Goal: Transaction & Acquisition: Download file/media

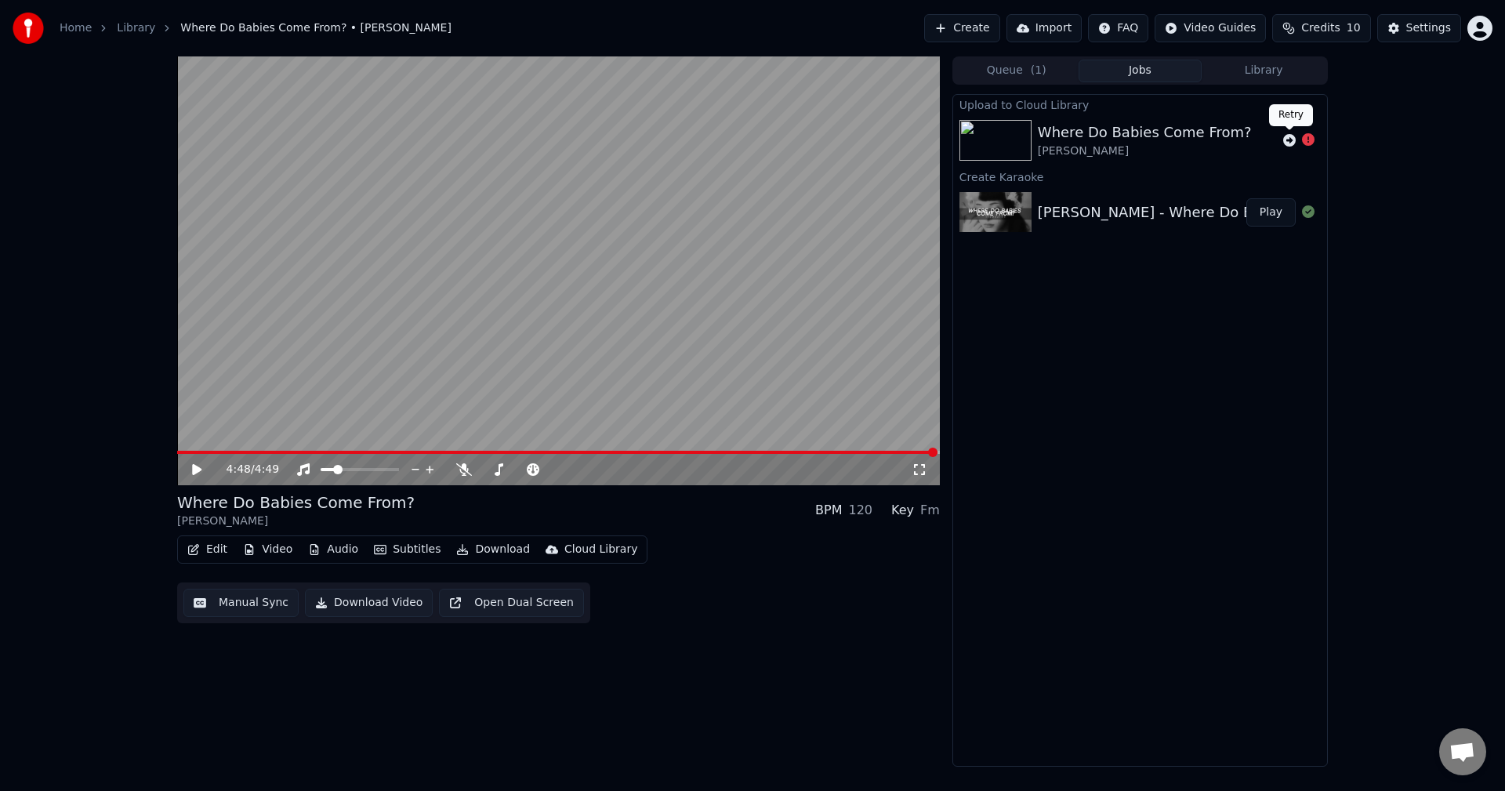
click at [1292, 140] on icon at bounding box center [1289, 140] width 13 height 13
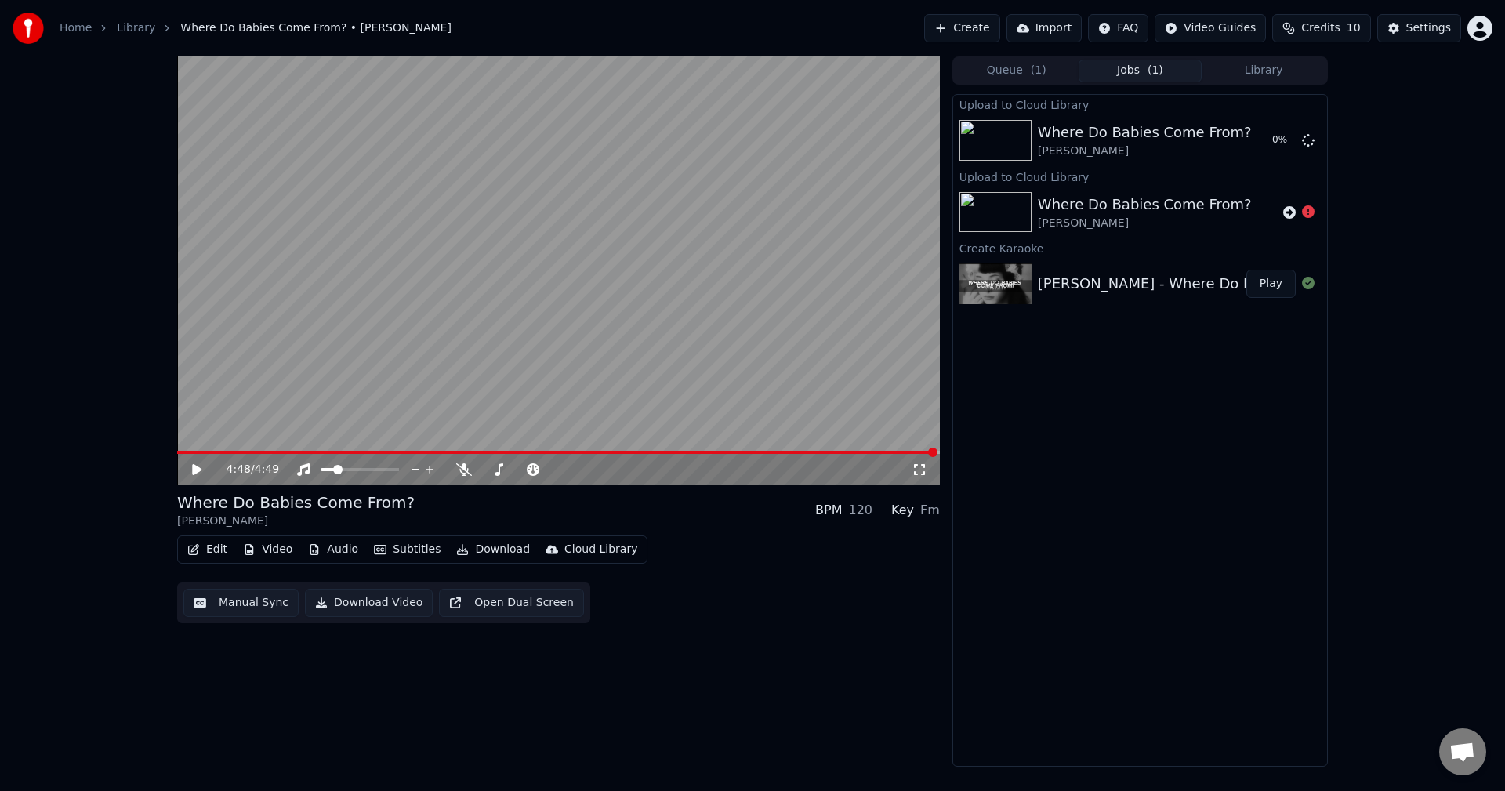
click at [361, 600] on button "Download Video" at bounding box center [369, 603] width 128 height 28
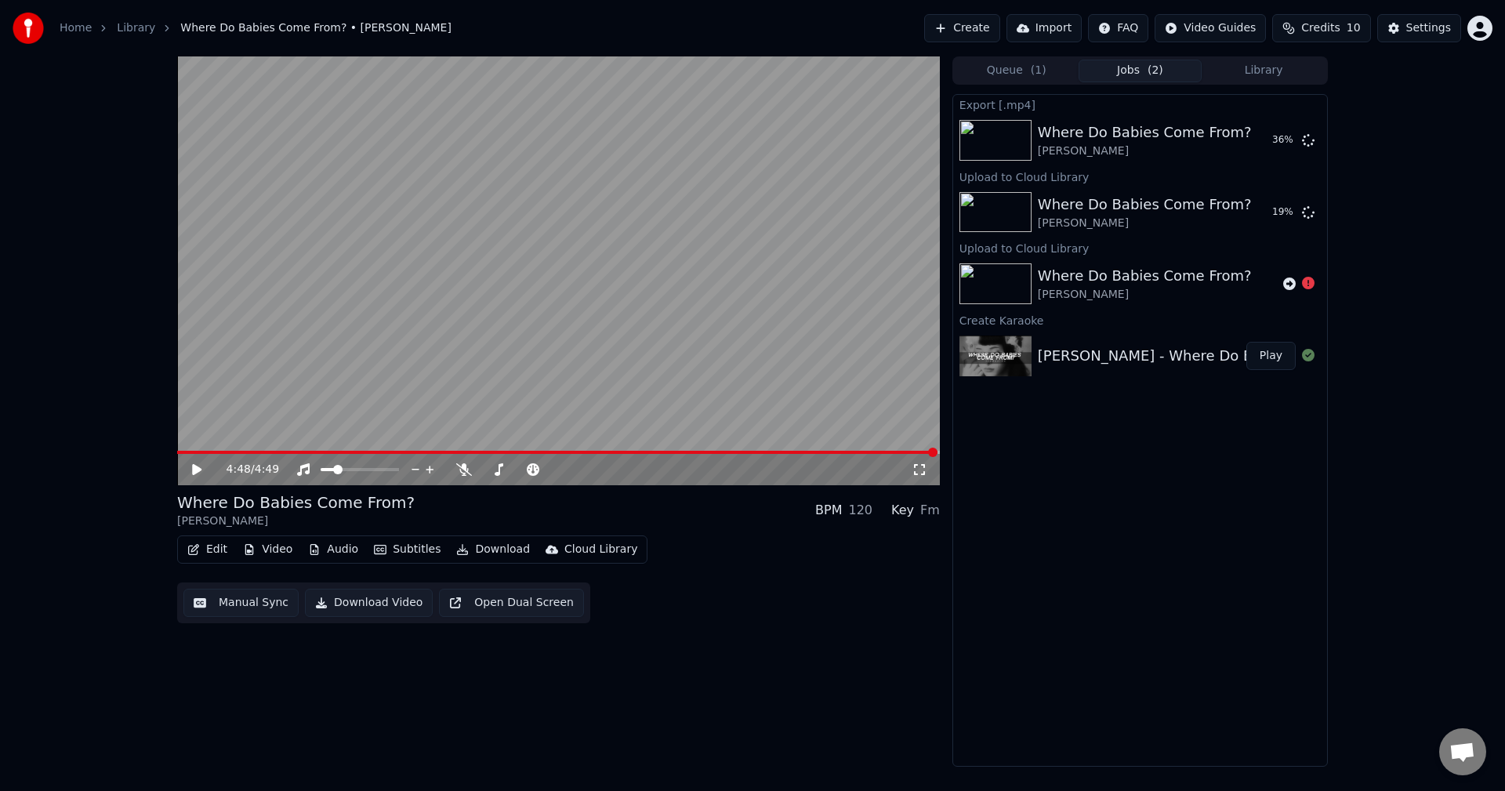
click at [923, 472] on icon at bounding box center [920, 469] width 16 height 13
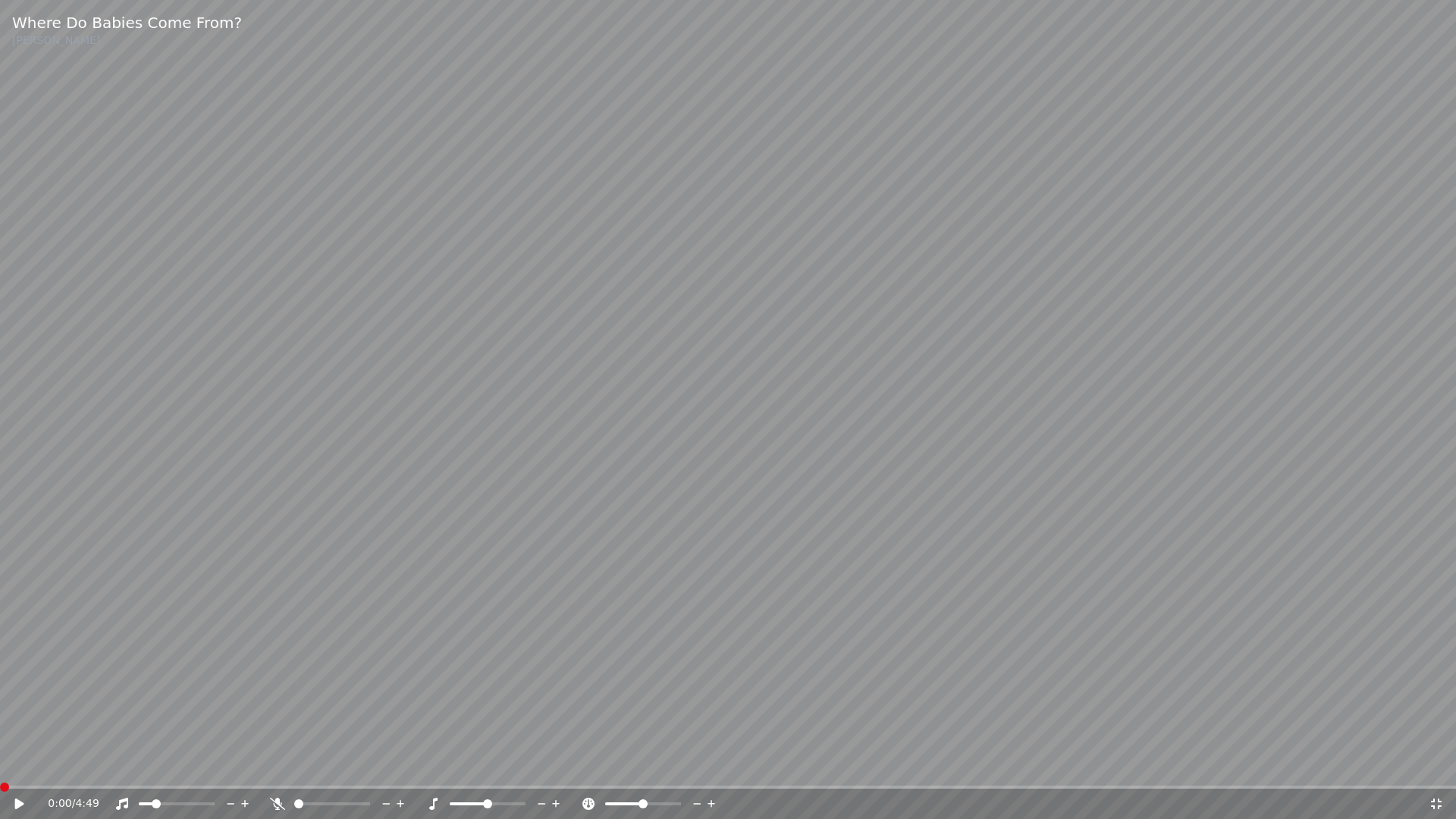
click at [637, 499] on video at bounding box center [728, 409] width 1456 height 819
click at [909, 296] on video at bounding box center [728, 409] width 1456 height 819
click at [419, 461] on video at bounding box center [728, 409] width 1456 height 819
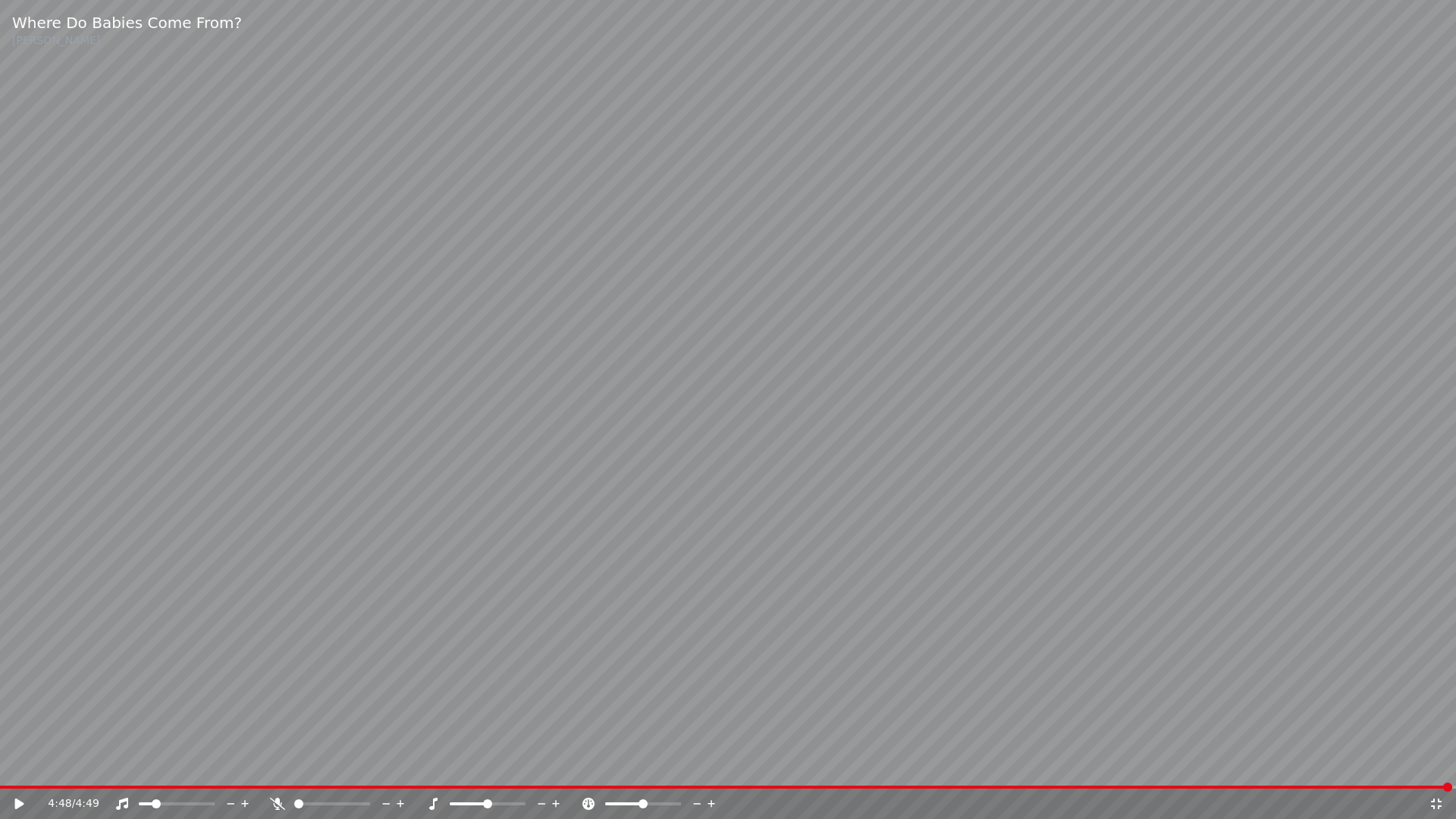
click at [1435, 764] on icon at bounding box center [1437, 804] width 15 height 13
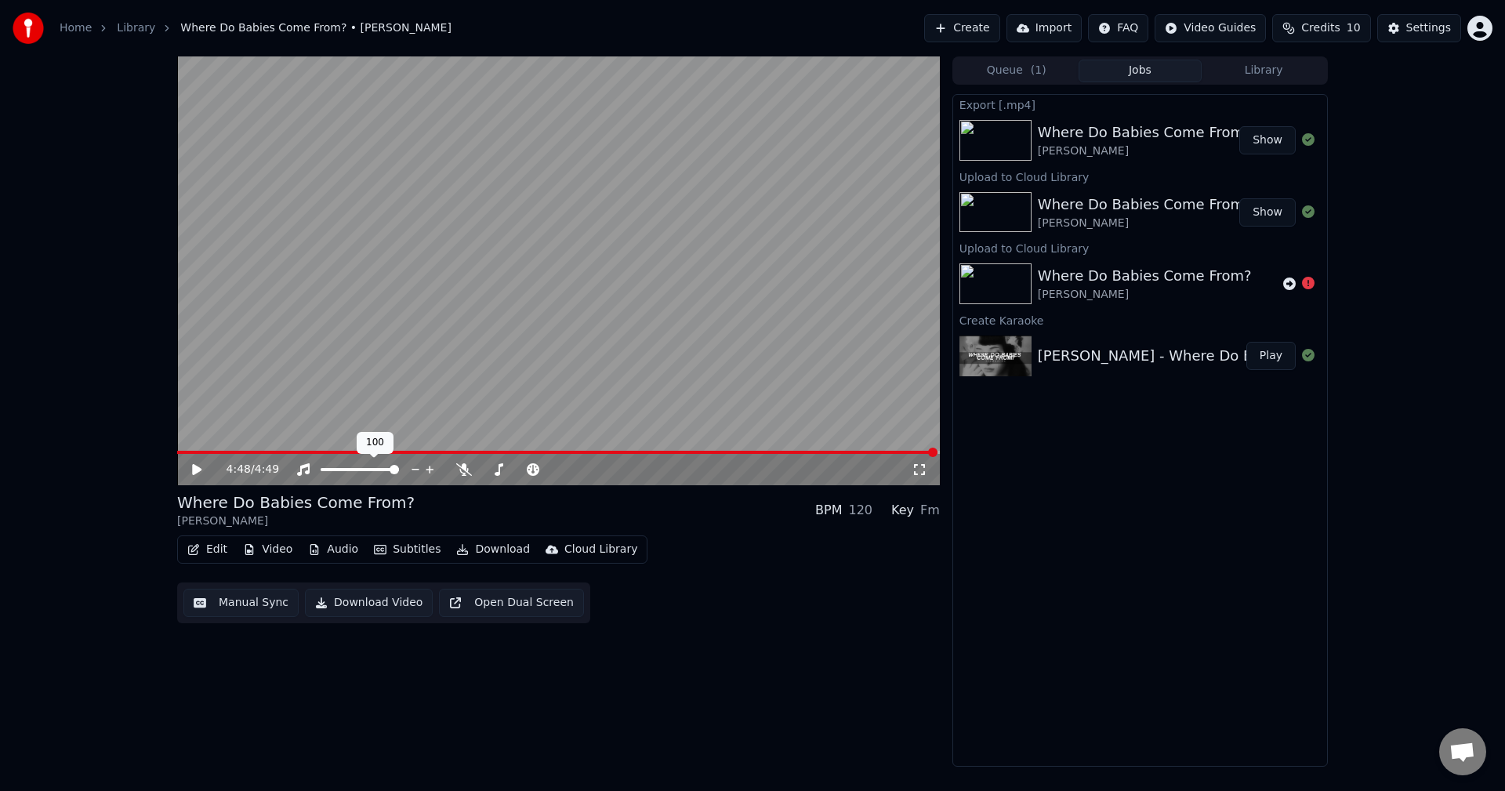
click at [399, 470] on span at bounding box center [394, 469] width 9 height 9
click at [468, 472] on icon at bounding box center [464, 469] width 16 height 13
click at [467, 541] on button "Download" at bounding box center [493, 549] width 86 height 22
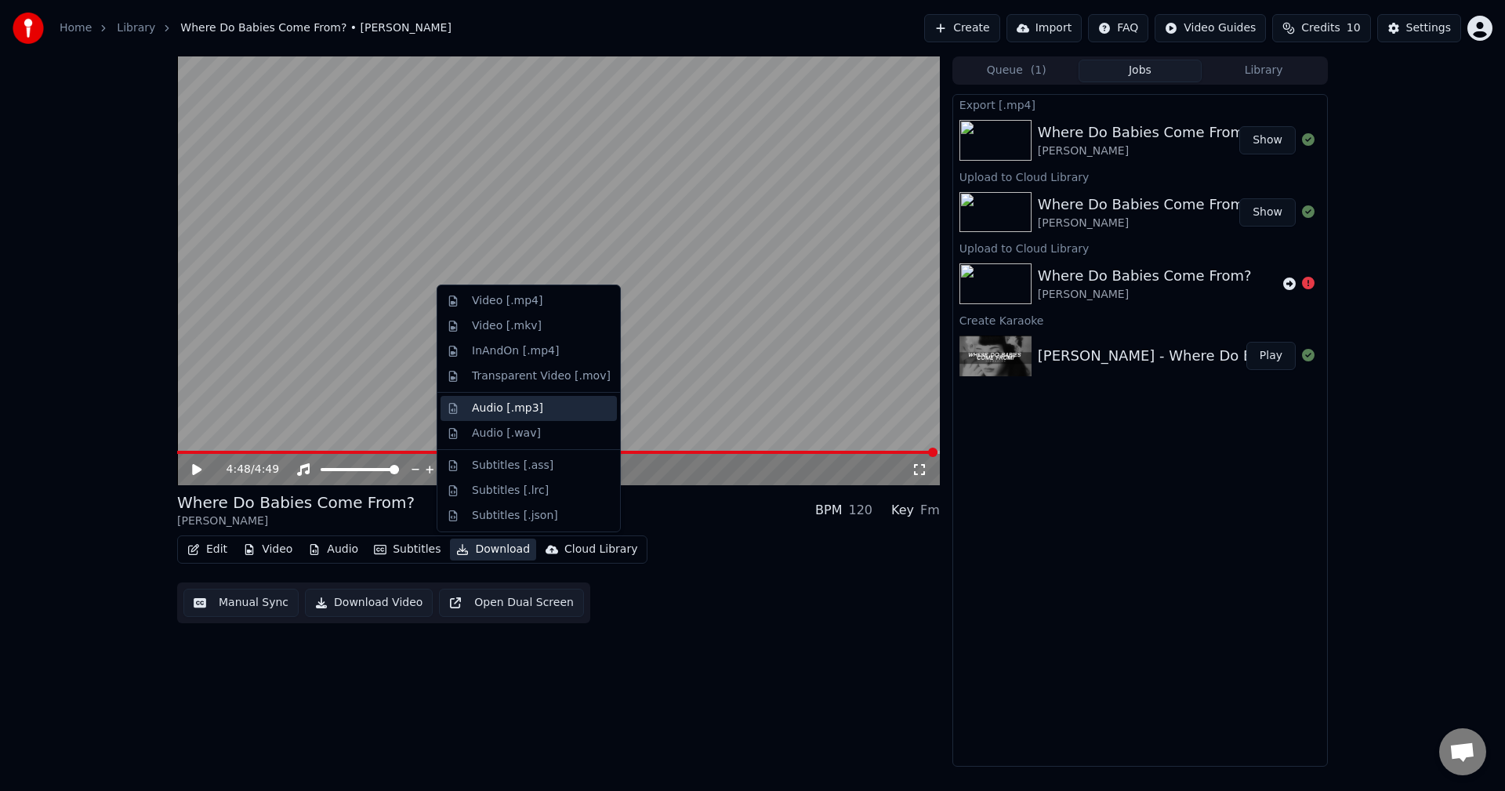
click at [511, 418] on div "Audio [.mp3]" at bounding box center [528, 408] width 176 height 25
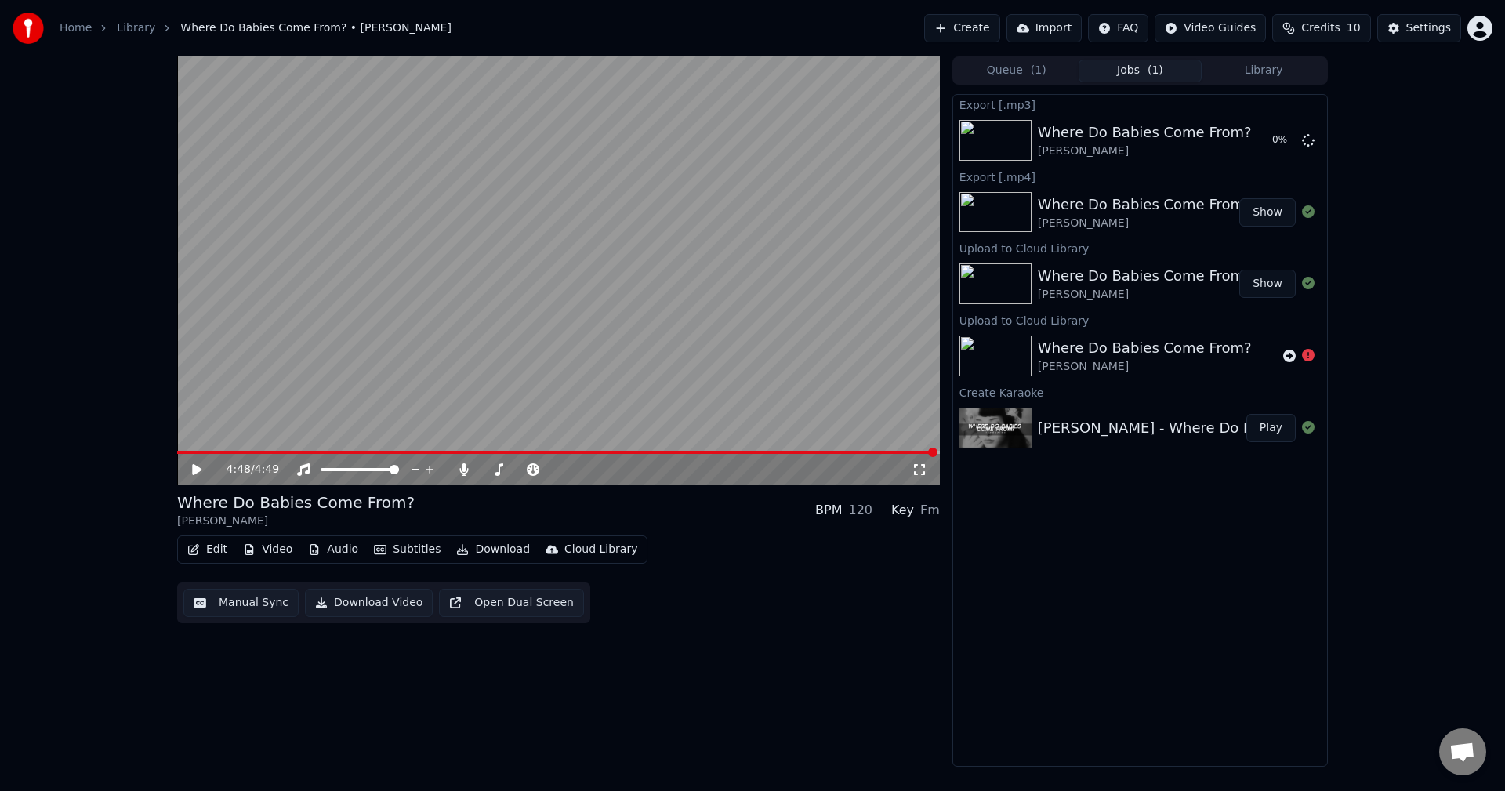
click at [1261, 216] on button "Show" at bounding box center [1267, 212] width 56 height 28
click at [779, 529] on div "Where Do Babies Come From? [PERSON_NAME] BPM 120 Key Fm" at bounding box center [558, 510] width 763 height 38
click at [327, 548] on button "Audio" at bounding box center [333, 549] width 63 height 22
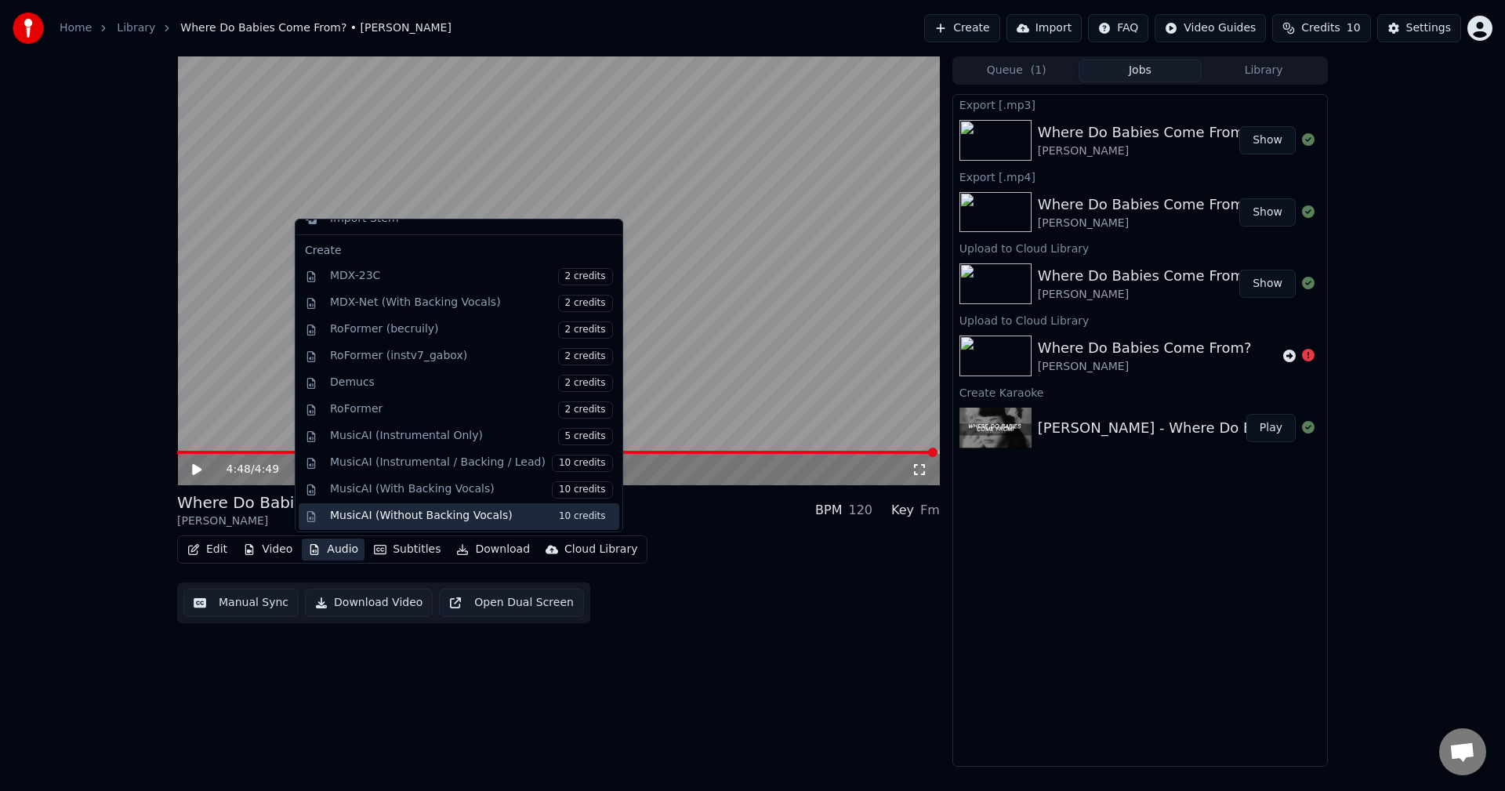
scroll to position [159, 0]
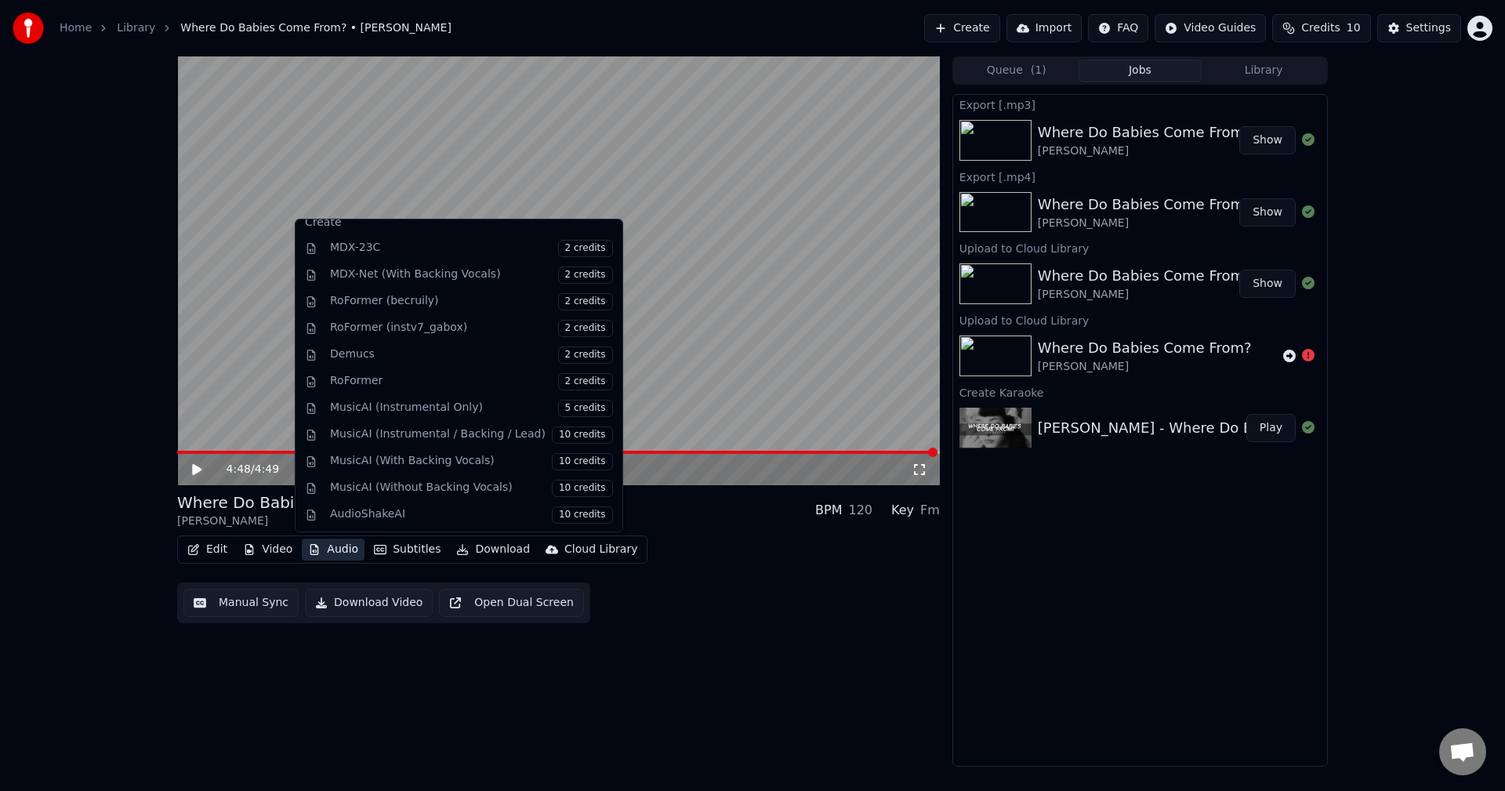
click at [335, 542] on button "Audio" at bounding box center [333, 549] width 63 height 22
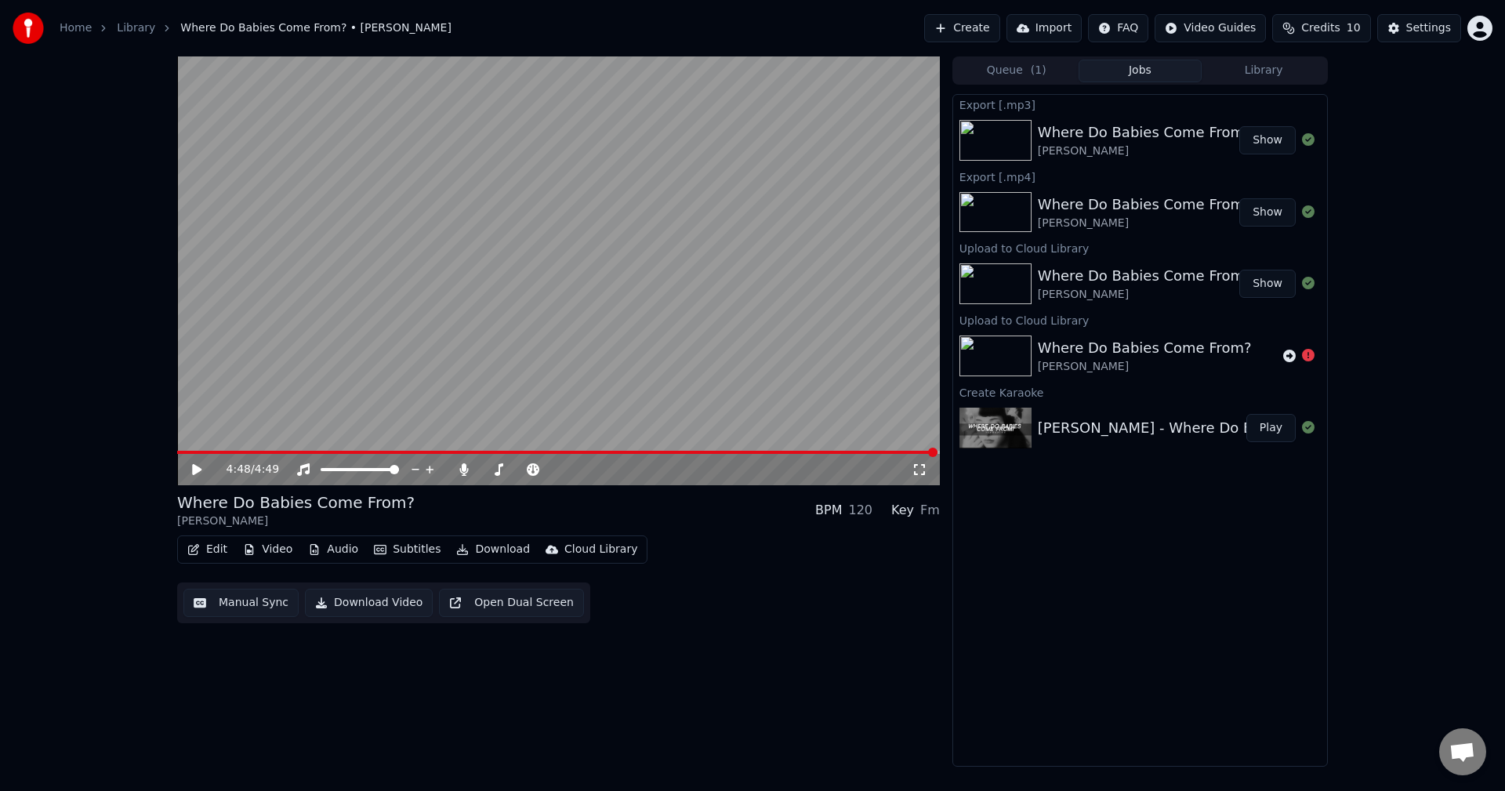
click at [713, 658] on div "4:48 / 4:49 Where Do Babies Come From? [PERSON_NAME] BPM 120 Key Fm Edit Video …" at bounding box center [558, 411] width 763 height 710
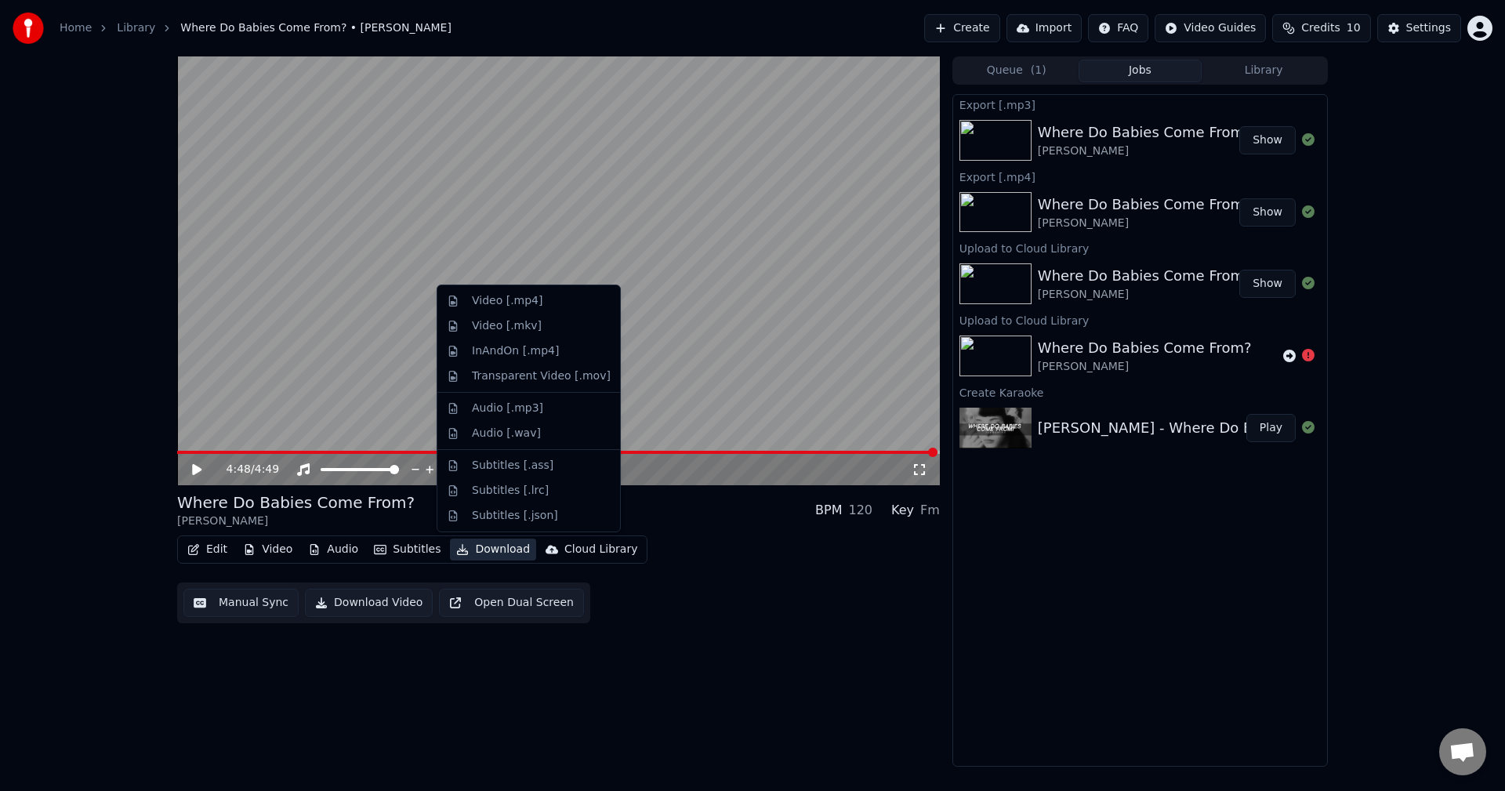
click at [492, 559] on button "Download" at bounding box center [493, 549] width 86 height 22
click at [524, 408] on div "Audio [.mp3]" at bounding box center [507, 409] width 71 height 16
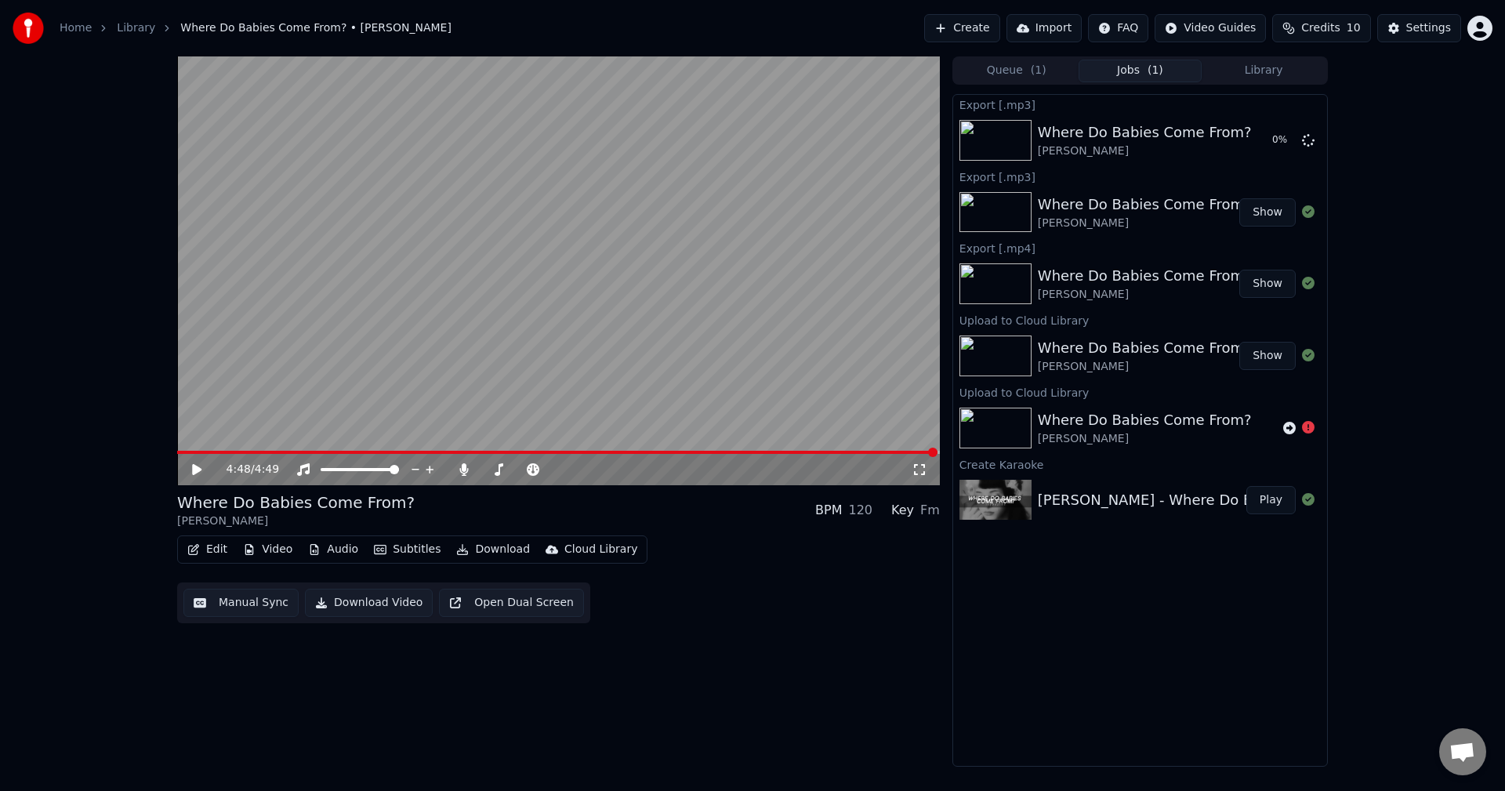
click at [1260, 213] on button "Show" at bounding box center [1267, 212] width 56 height 28
click at [1307, 140] on icon at bounding box center [1308, 139] width 13 height 13
